Goal: Task Accomplishment & Management: Manage account settings

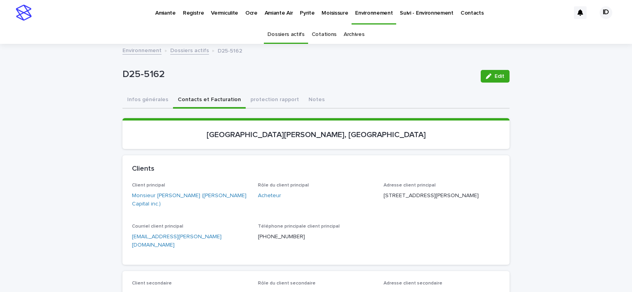
click at [364, 12] on p "Environnement" at bounding box center [374, 8] width 38 height 17
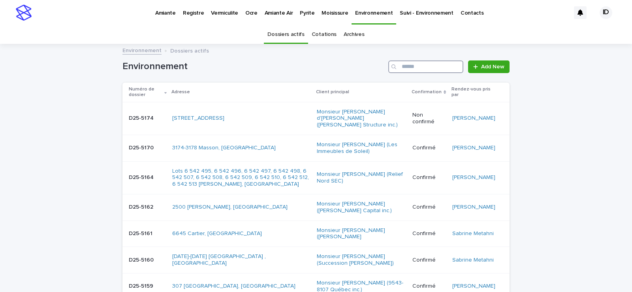
click at [422, 66] on input "Search" at bounding box center [425, 66] width 75 height 13
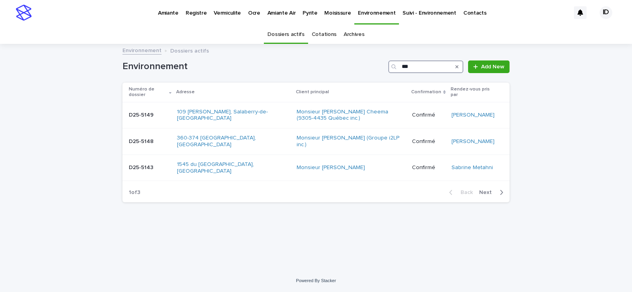
type input "****"
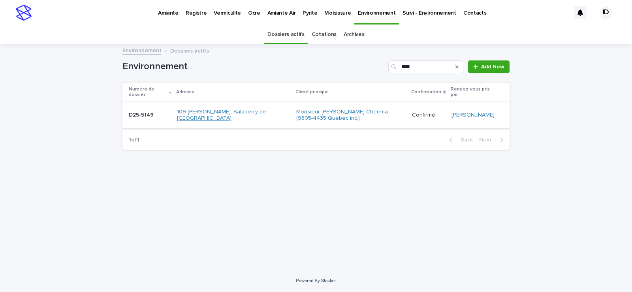
click at [240, 121] on link "109 Alexandre, Salaberry-de-Valleyfield" at bounding box center [233, 115] width 113 height 13
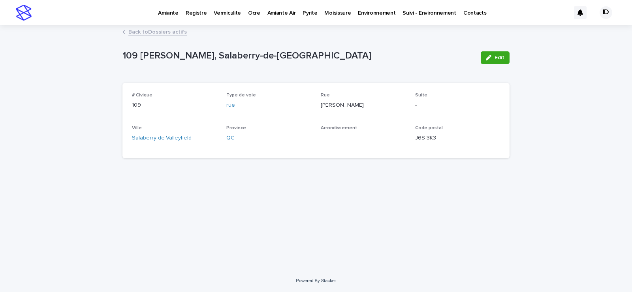
click at [136, 30] on link "Back to Dossiers actifs" at bounding box center [157, 31] width 58 height 9
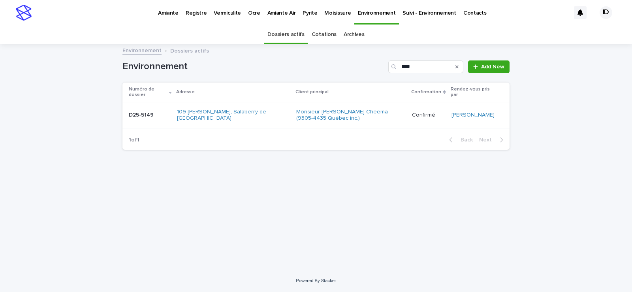
click at [253, 125] on div "109 Alexandre, Salaberry-de-Valleyfield" at bounding box center [233, 116] width 113 height 20
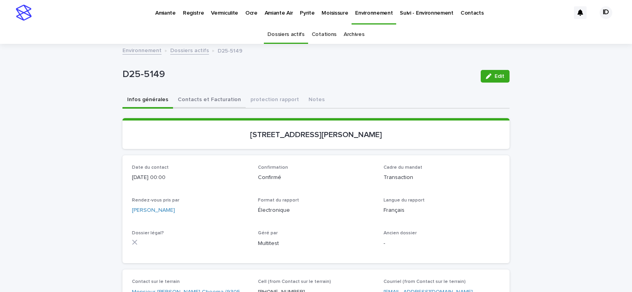
click at [213, 100] on button "Contacts et Facturation" at bounding box center [209, 100] width 73 height 17
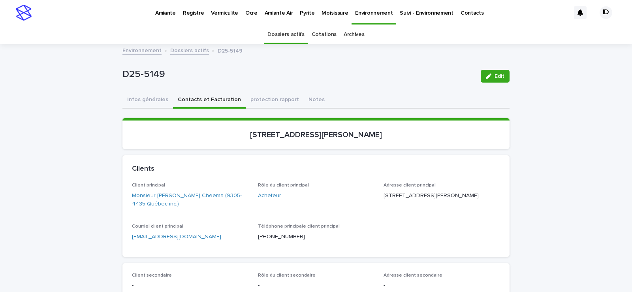
click at [360, 12] on p "Environnement" at bounding box center [374, 8] width 38 height 17
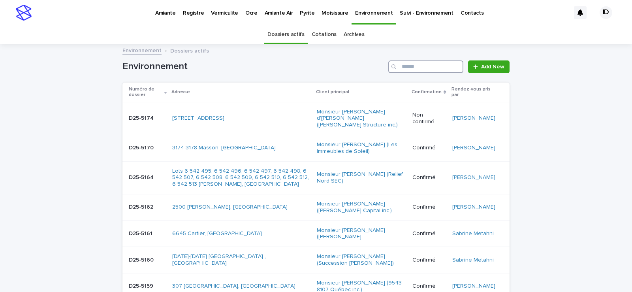
click at [426, 68] on input "Search" at bounding box center [425, 66] width 75 height 13
type input "****"
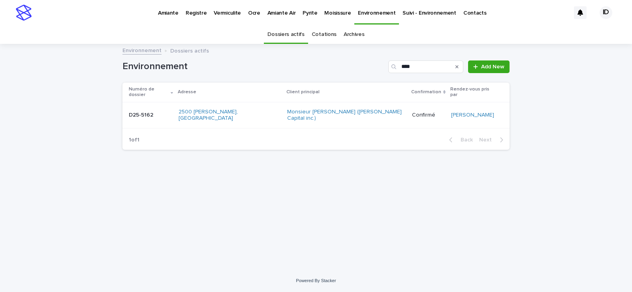
click at [284, 113] on td "Monsieur Marc-Olivier Beaudoin (Beaudoin Capital inc.)" at bounding box center [346, 115] width 124 height 26
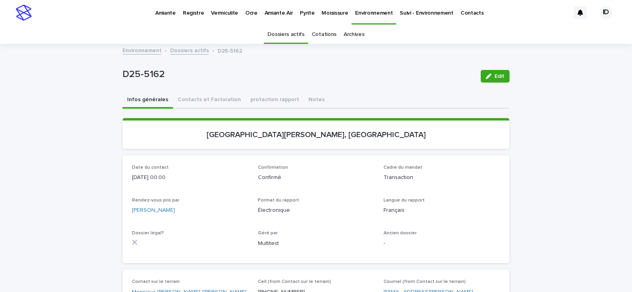
scroll to position [25, 0]
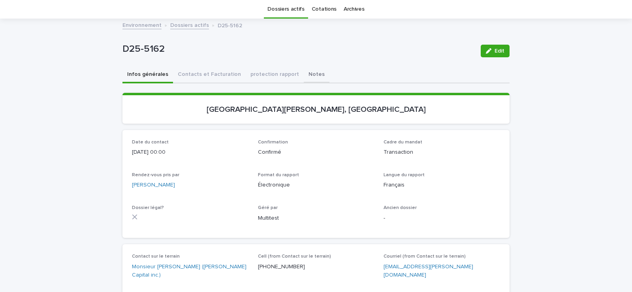
click at [298, 75] on div "D25-5162 Edit D25-5162 Edit Sorry, there was an error saving your record. Pleas…" at bounding box center [316, 250] width 387 height 463
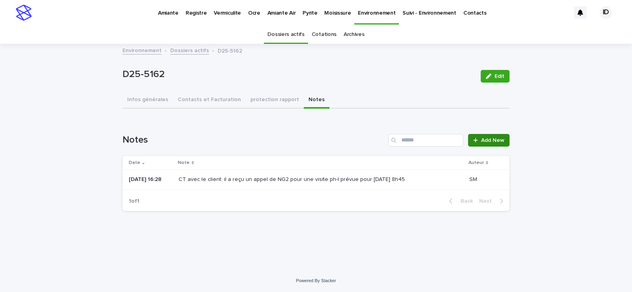
click at [494, 140] on span "Add New" at bounding box center [492, 141] width 23 height 6
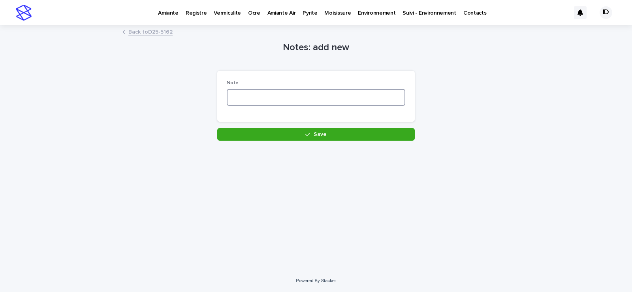
click at [260, 95] on textarea at bounding box center [316, 97] width 179 height 17
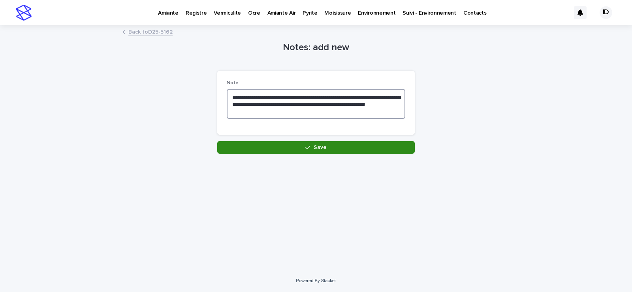
type textarea "**********"
click at [339, 146] on button "Save" at bounding box center [316, 147] width 198 height 13
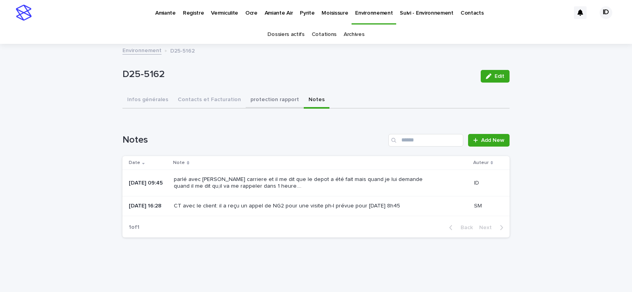
click at [246, 100] on button "protection rapport" at bounding box center [275, 100] width 58 height 17
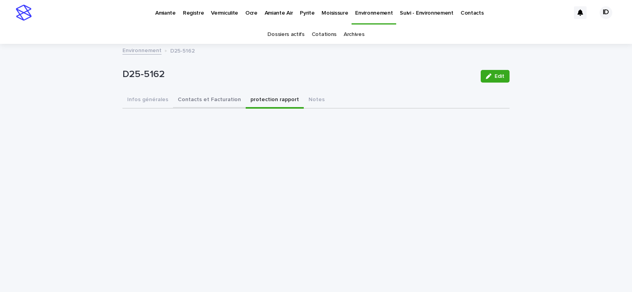
click at [227, 98] on button "Contacts et Facturation" at bounding box center [209, 100] width 73 height 17
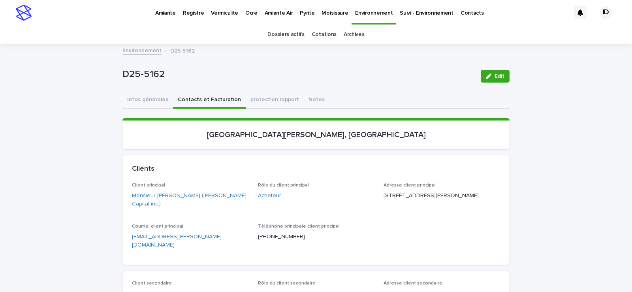
click at [303, 12] on p "Pyrite" at bounding box center [307, 8] width 15 height 17
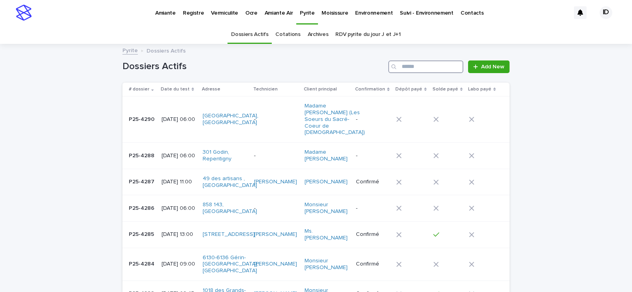
click at [426, 68] on input "Search" at bounding box center [425, 66] width 75 height 13
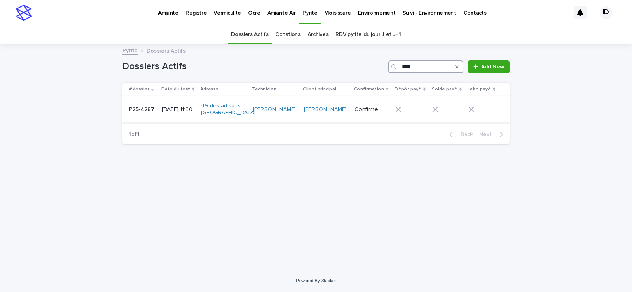
type input "****"
click at [247, 119] on div "49 des artisans , [GEOGRAPHIC_DATA]" at bounding box center [223, 110] width 45 height 20
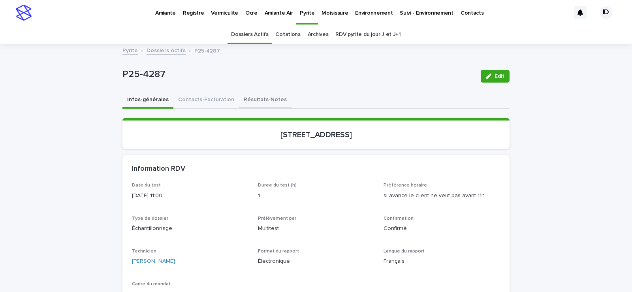
click at [258, 98] on button "Résultats-Notes" at bounding box center [265, 100] width 53 height 17
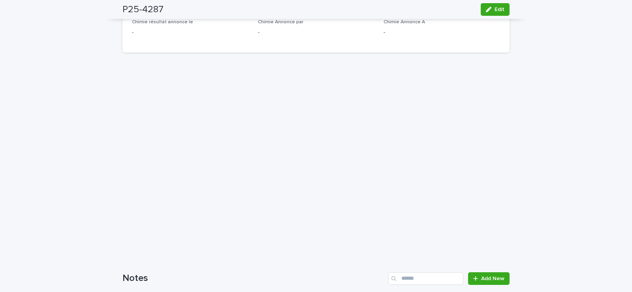
scroll to position [632, 0]
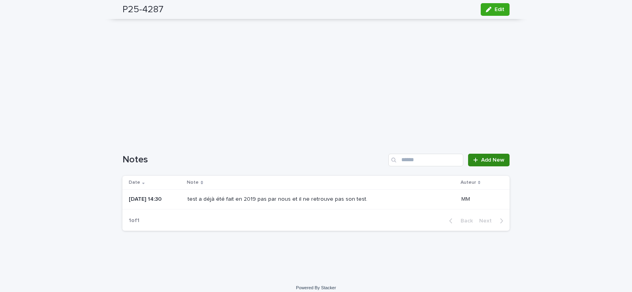
click at [490, 159] on span "Add New" at bounding box center [492, 160] width 23 height 6
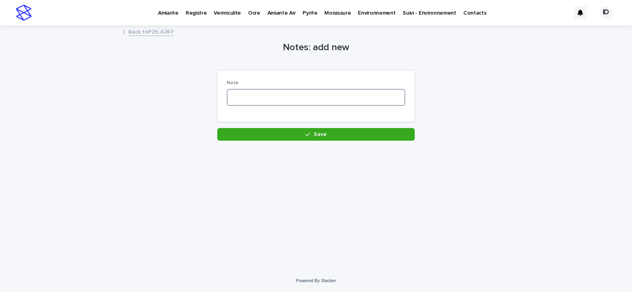
click at [273, 93] on textarea at bounding box center [316, 97] width 179 height 17
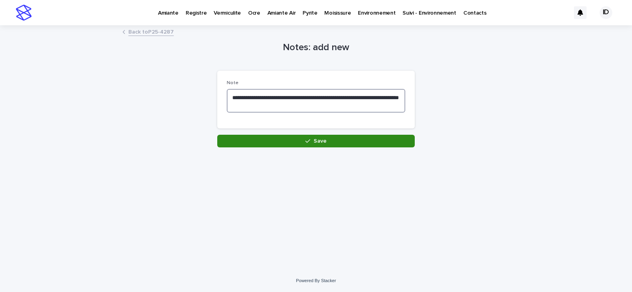
type textarea "**********"
click at [277, 142] on button "Save" at bounding box center [316, 141] width 198 height 13
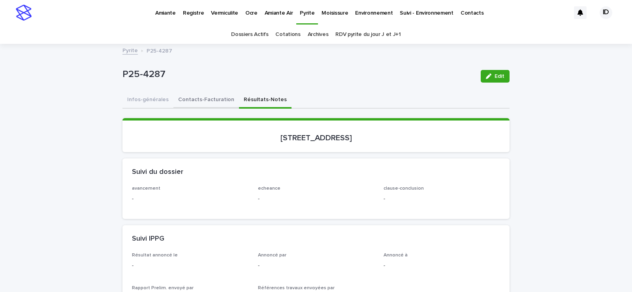
click at [203, 97] on button "Contacts-Facturation" at bounding box center [206, 100] width 66 height 17
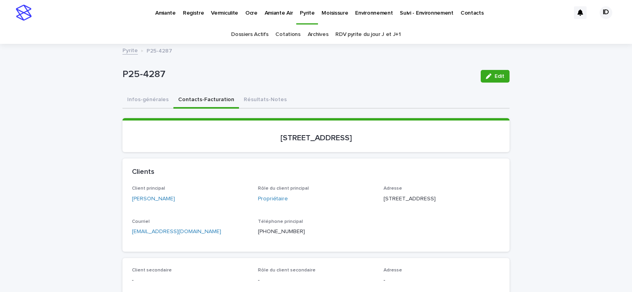
scroll to position [79, 0]
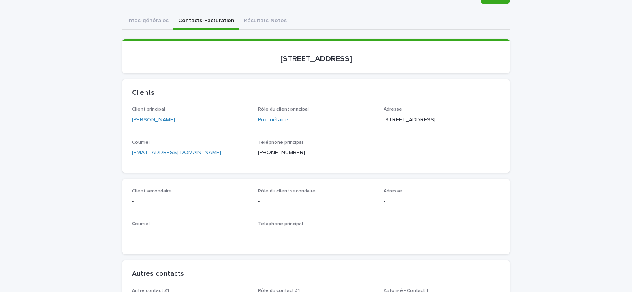
click at [145, 155] on link "kad96@live.fr" at bounding box center [176, 153] width 89 height 6
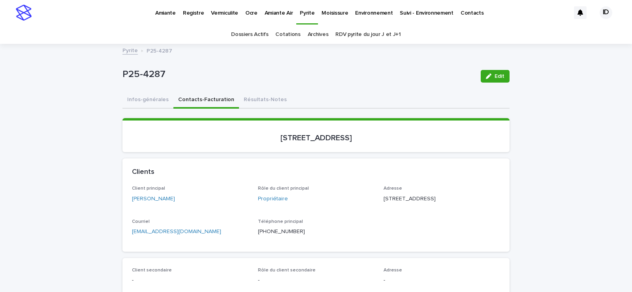
click at [303, 12] on p "Pyrite" at bounding box center [307, 8] width 15 height 17
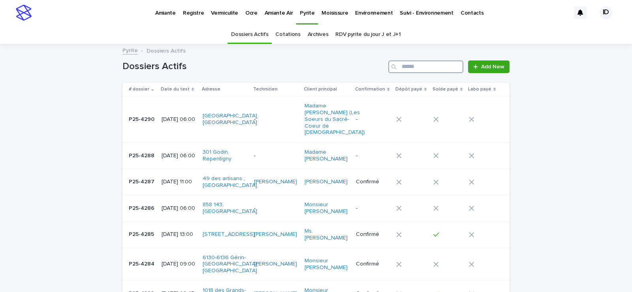
click at [415, 65] on input "Search" at bounding box center [425, 66] width 75 height 13
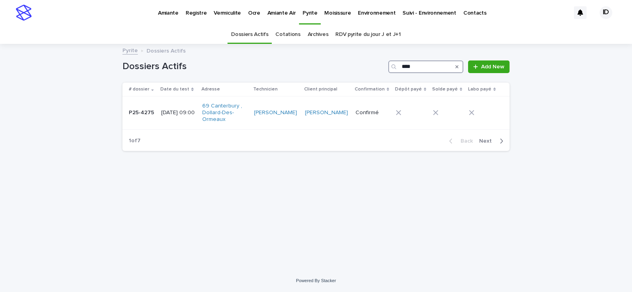
type input "****"
click at [245, 126] on td "69 Canterbury , Dollard-Des-Ormeaux" at bounding box center [225, 112] width 52 height 33
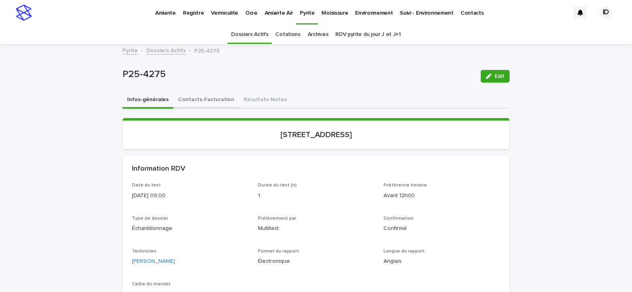
click at [196, 100] on button "Contacts-Facturation" at bounding box center [206, 100] width 66 height 17
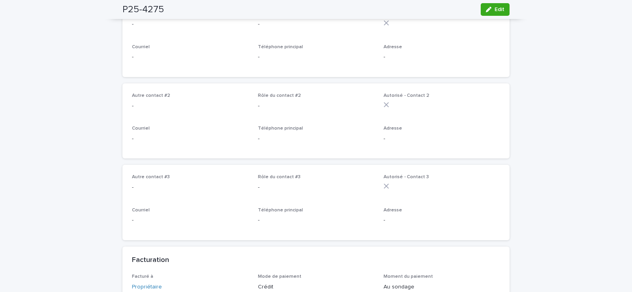
scroll to position [119, 0]
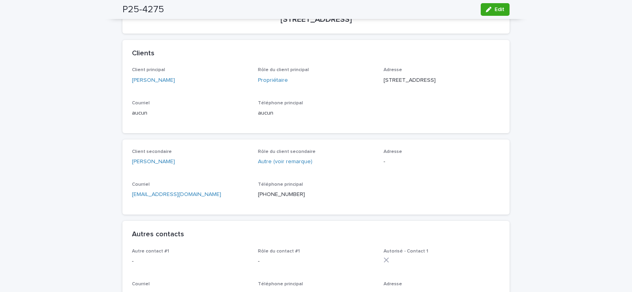
click at [166, 197] on link "[EMAIL_ADDRESS][DOMAIN_NAME]" at bounding box center [176, 195] width 89 height 6
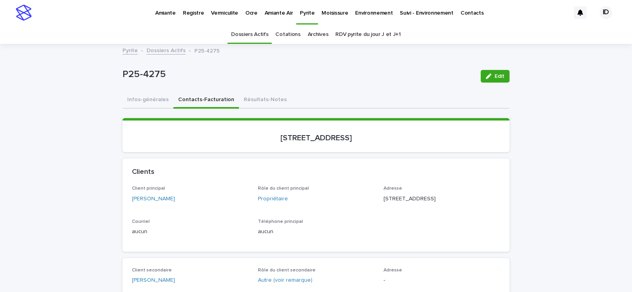
click at [359, 12] on p "Environnement" at bounding box center [374, 8] width 38 height 17
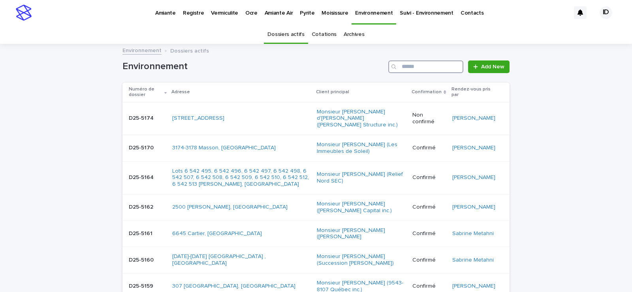
click at [433, 65] on input "Search" at bounding box center [425, 66] width 75 height 13
type input "****"
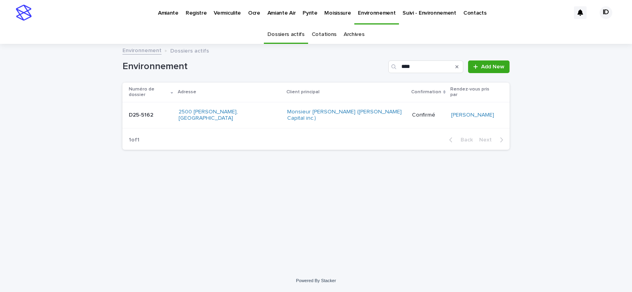
click at [284, 113] on td "Monsieur Marc-Olivier Beaudoin (Beaudoin Capital inc.)" at bounding box center [346, 115] width 124 height 26
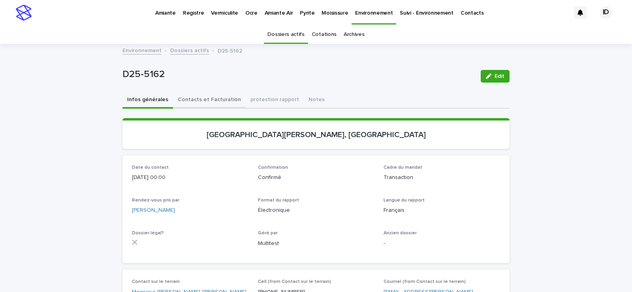
click at [195, 99] on button "Contacts et Facturation" at bounding box center [209, 100] width 73 height 17
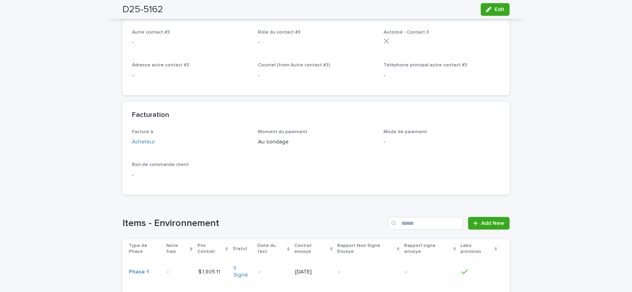
scroll to position [553, 0]
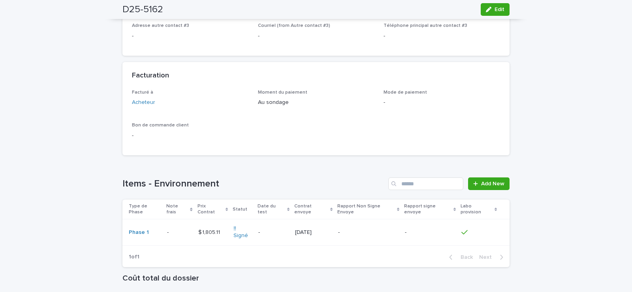
click at [223, 226] on div "$ 1,805.11 $ 1,805.11" at bounding box center [212, 232] width 29 height 13
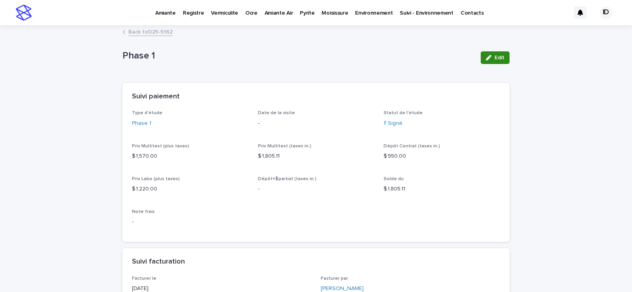
click at [493, 54] on button "Edit" at bounding box center [495, 57] width 29 height 13
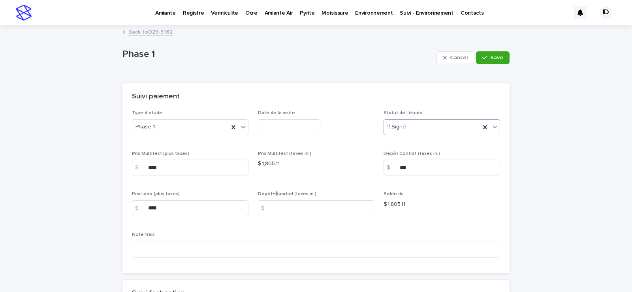
click at [492, 123] on icon at bounding box center [495, 127] width 8 height 8
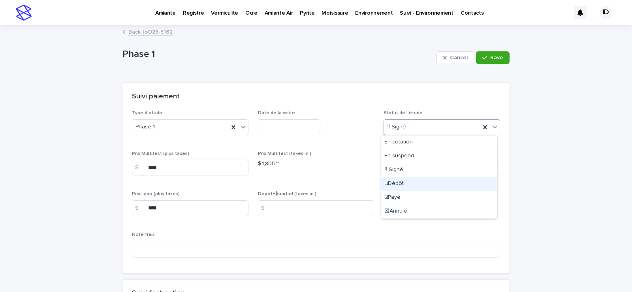
click at [395, 182] on div "☐Dépôt" at bounding box center [439, 184] width 116 height 14
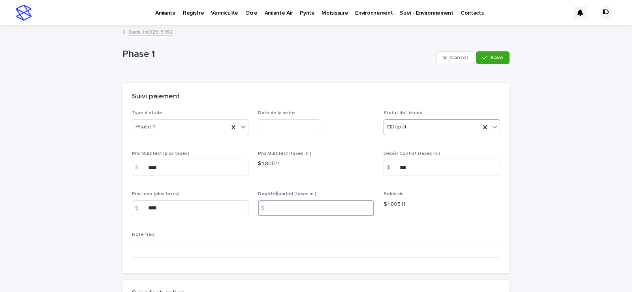
click at [287, 212] on input at bounding box center [316, 208] width 117 height 16
type input "***"
click at [487, 59] on div "button" at bounding box center [487, 58] width 8 height 6
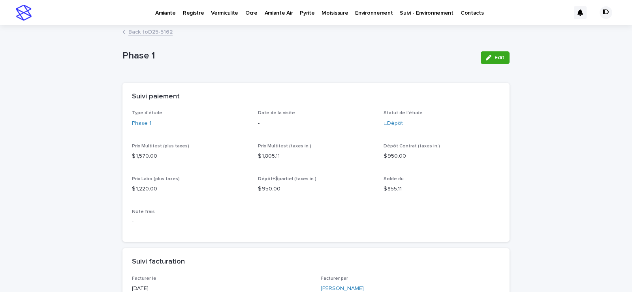
click at [372, 9] on p "Environnement" at bounding box center [374, 8] width 38 height 17
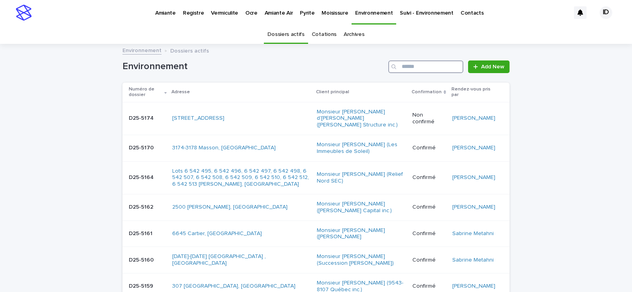
click at [409, 67] on input "Search" at bounding box center [425, 66] width 75 height 13
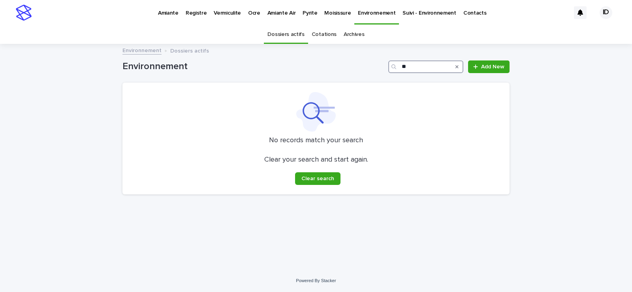
type input "*"
type input "***"
click at [455, 66] on div "Search" at bounding box center [457, 66] width 13 height 13
drag, startPoint x: 458, startPoint y: 66, endPoint x: 424, endPoint y: 67, distance: 33.2
click at [458, 66] on icon "Search" at bounding box center [457, 66] width 3 height 5
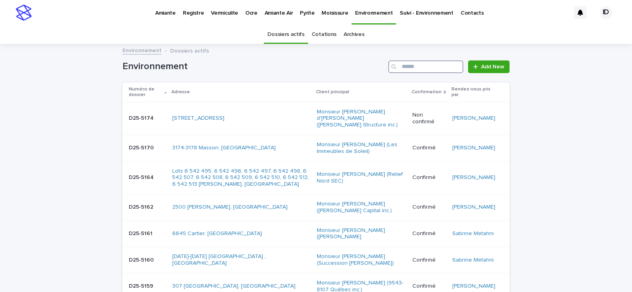
click at [424, 67] on input "Search" at bounding box center [425, 66] width 75 height 13
click at [163, 13] on p "Amiante" at bounding box center [165, 8] width 21 height 17
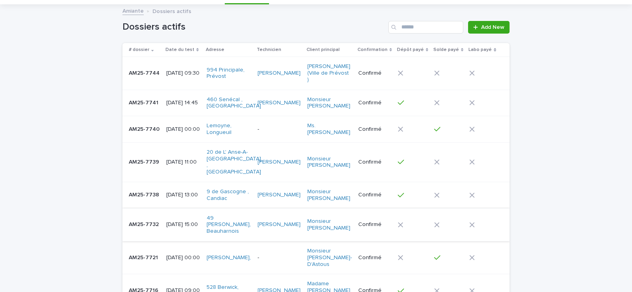
scroll to position [79, 0]
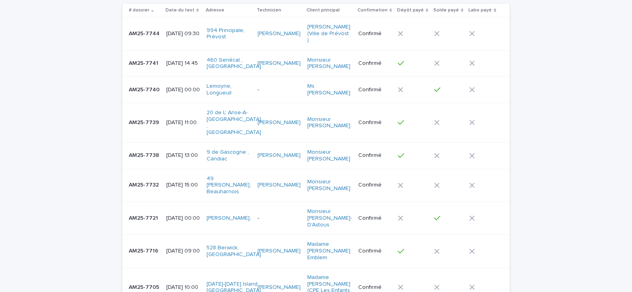
click at [169, 268] on td "[DATE] 10:00" at bounding box center [183, 288] width 40 height 40
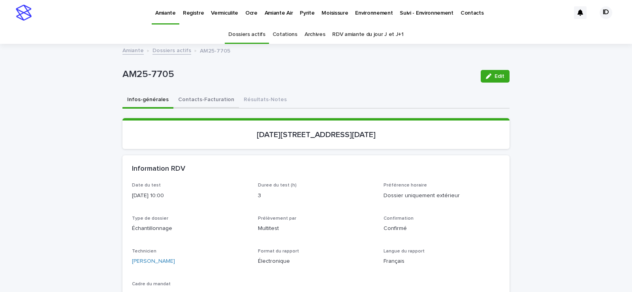
click at [201, 101] on button "Contacts-Facturation" at bounding box center [206, 100] width 66 height 17
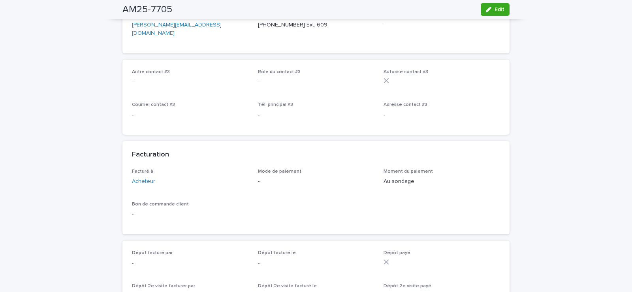
scroll to position [593, 0]
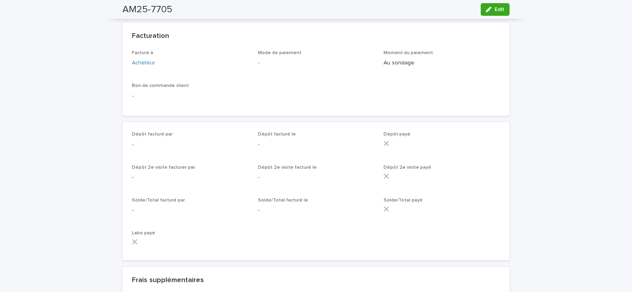
drag, startPoint x: 485, startPoint y: 11, endPoint x: 181, endPoint y: 128, distance: 325.9
click at [486, 10] on icon "button" at bounding box center [489, 10] width 6 height 6
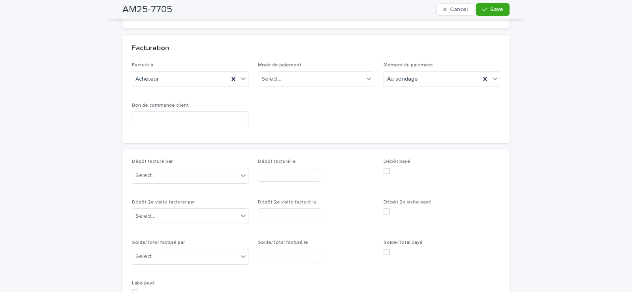
scroll to position [682, 0]
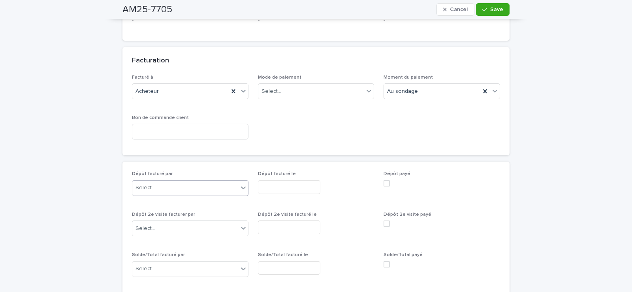
click at [163, 181] on div "Select..." at bounding box center [185, 187] width 106 height 13
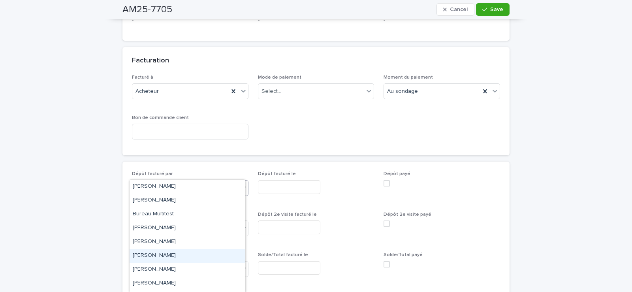
click at [159, 255] on div "Isabelle David" at bounding box center [188, 256] width 116 height 14
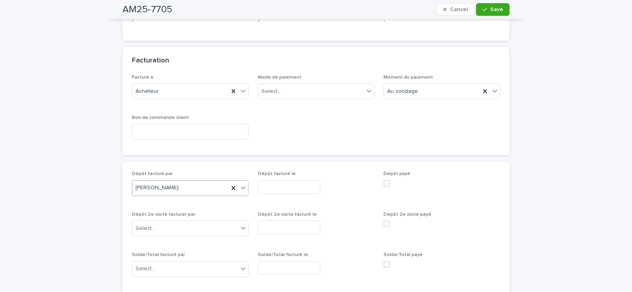
click at [385, 180] on span at bounding box center [387, 183] width 6 height 6
click at [307, 180] on input "text" at bounding box center [289, 187] width 62 height 14
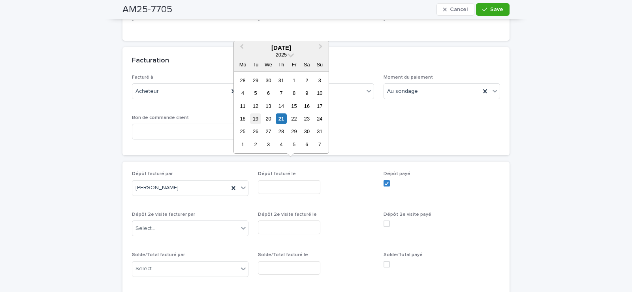
click at [256, 119] on div "19" at bounding box center [255, 118] width 11 height 11
type input "**********"
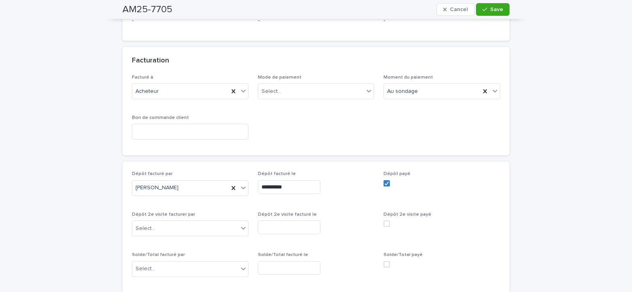
click at [488, 11] on button "Save" at bounding box center [493, 9] width 34 height 13
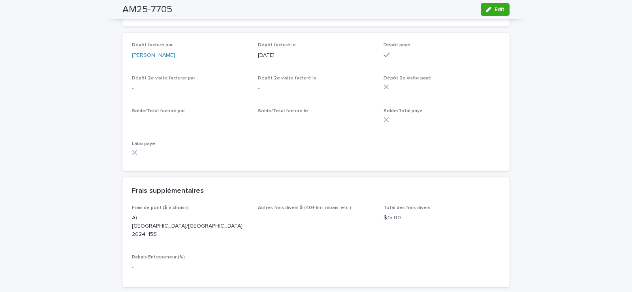
scroll to position [593, 0]
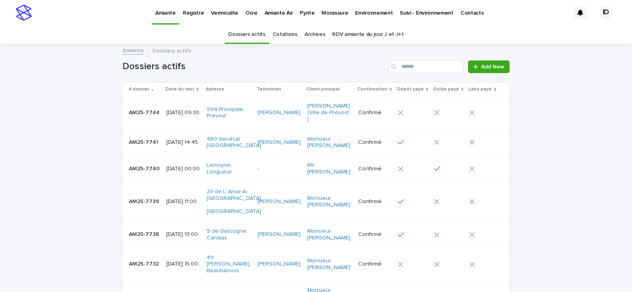
click at [300, 11] on p "Pyrite" at bounding box center [307, 8] width 15 height 17
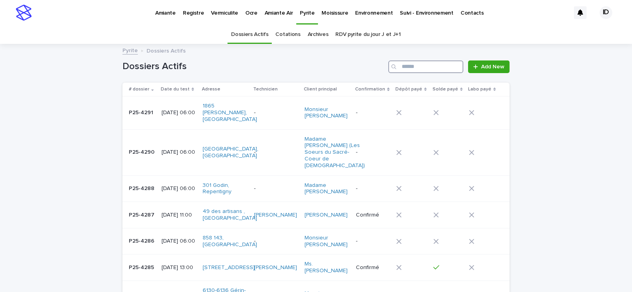
click at [409, 66] on input "Search" at bounding box center [425, 66] width 75 height 13
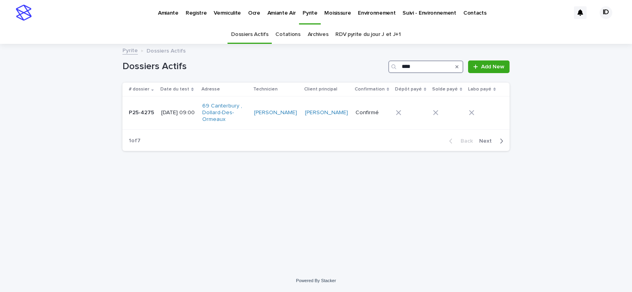
type input "****"
click at [251, 127] on td "69 Canterbury , Dollard-Des-Ormeaux" at bounding box center [225, 112] width 52 height 33
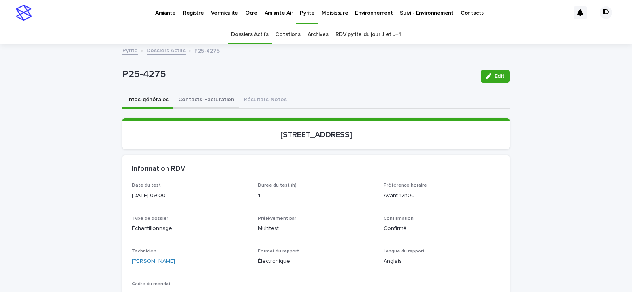
click at [205, 100] on button "Contacts-Facturation" at bounding box center [206, 100] width 66 height 17
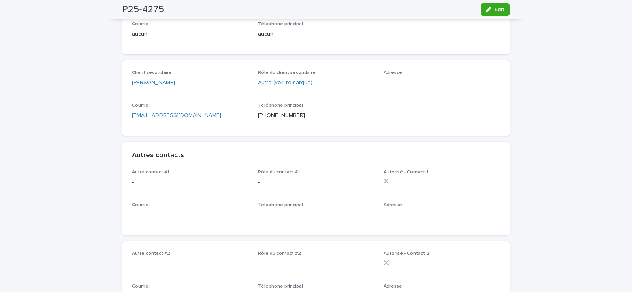
scroll to position [277, 0]
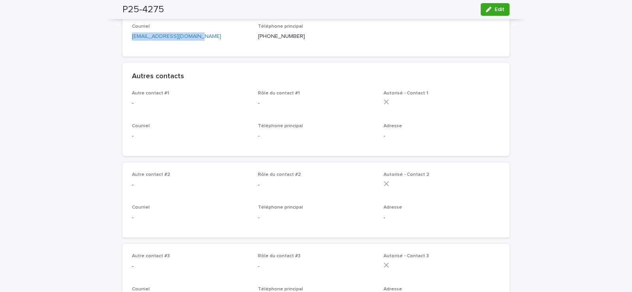
drag, startPoint x: 196, startPoint y: 45, endPoint x: 119, endPoint y: 49, distance: 77.2
copy link "[EMAIL_ADDRESS][DOMAIN_NAME]"
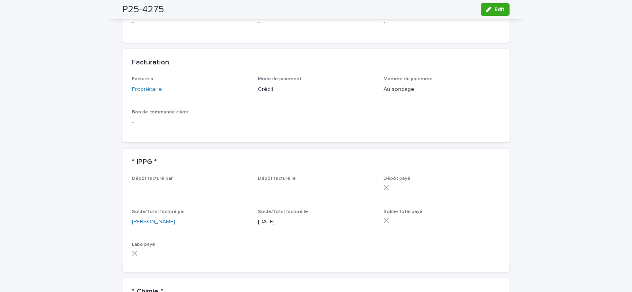
scroll to position [593, 0]
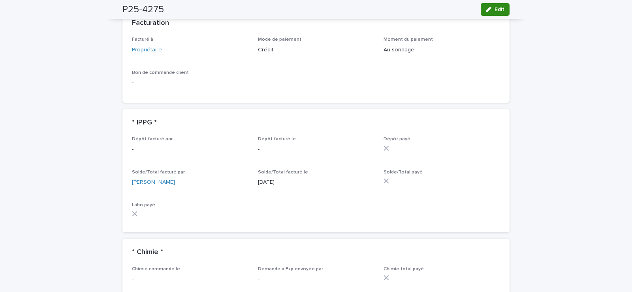
click at [491, 8] on div "button" at bounding box center [490, 10] width 9 height 6
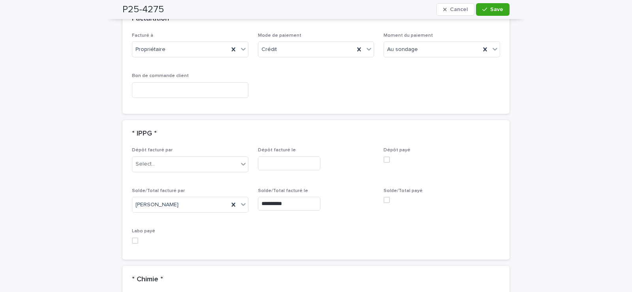
scroll to position [656, 0]
click at [384, 202] on span at bounding box center [387, 199] width 6 height 6
click at [484, 11] on icon "button" at bounding box center [485, 10] width 5 height 6
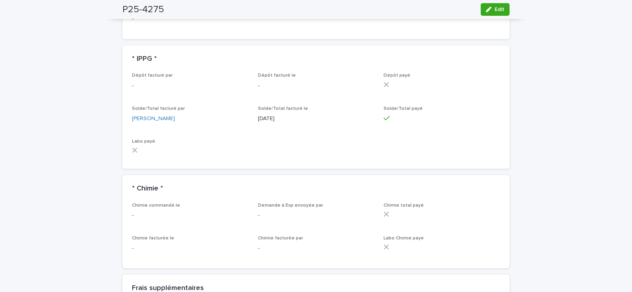
scroll to position [593, 0]
